Goal: Task Accomplishment & Management: Use online tool/utility

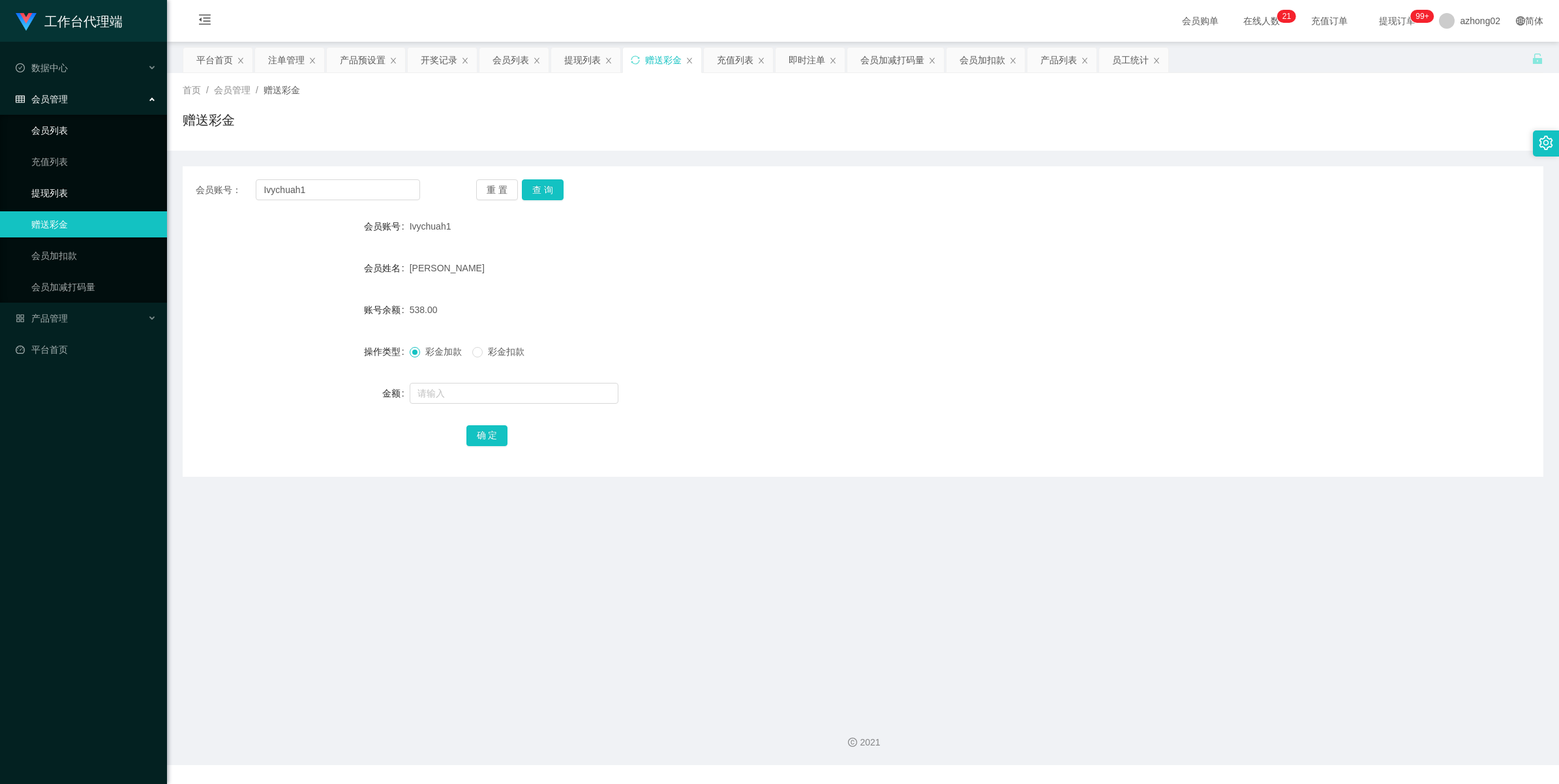
drag, startPoint x: 0, startPoint y: 0, endPoint x: 44, endPoint y: 129, distance: 136.3
click at [54, 196] on link "提现列表" at bounding box center [94, 193] width 125 height 26
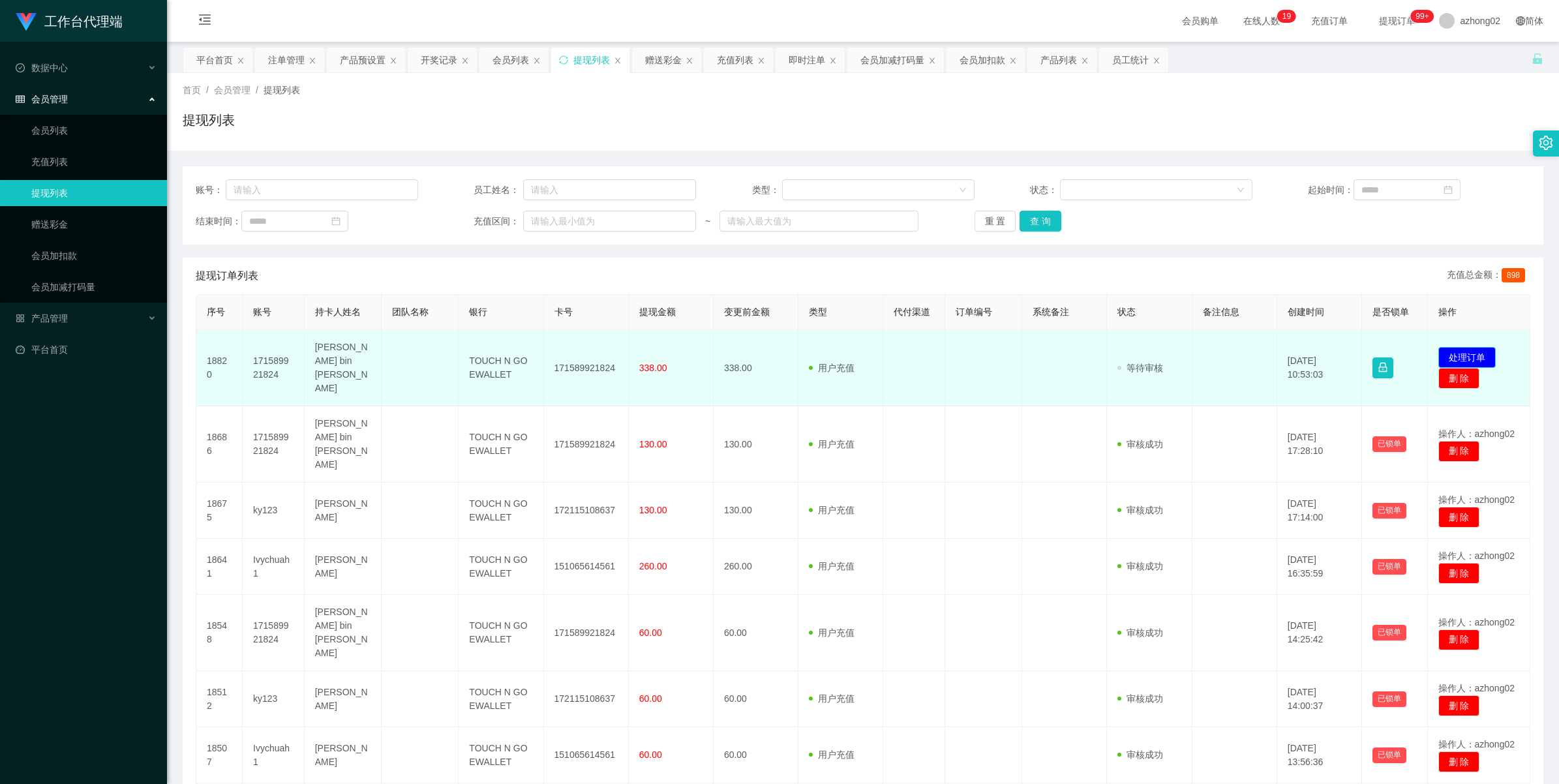
click at [1478, 347] on button "处理订单" at bounding box center [1467, 357] width 57 height 21
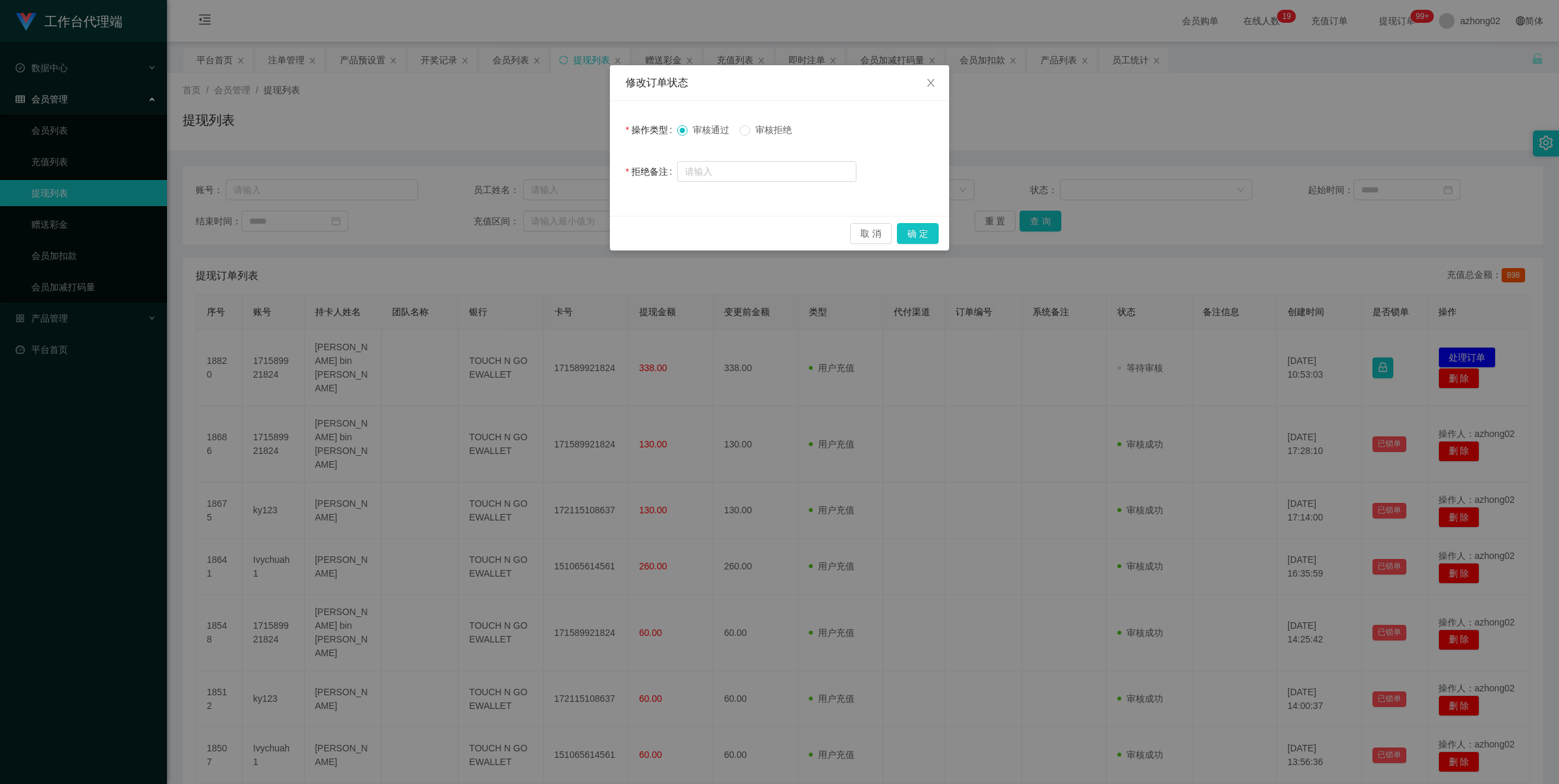
click at [753, 132] on span "审核拒绝" at bounding box center [773, 129] width 47 height 10
click at [933, 229] on button "确 定" at bounding box center [917, 233] width 41 height 21
